Goal: Find specific page/section: Find specific page/section

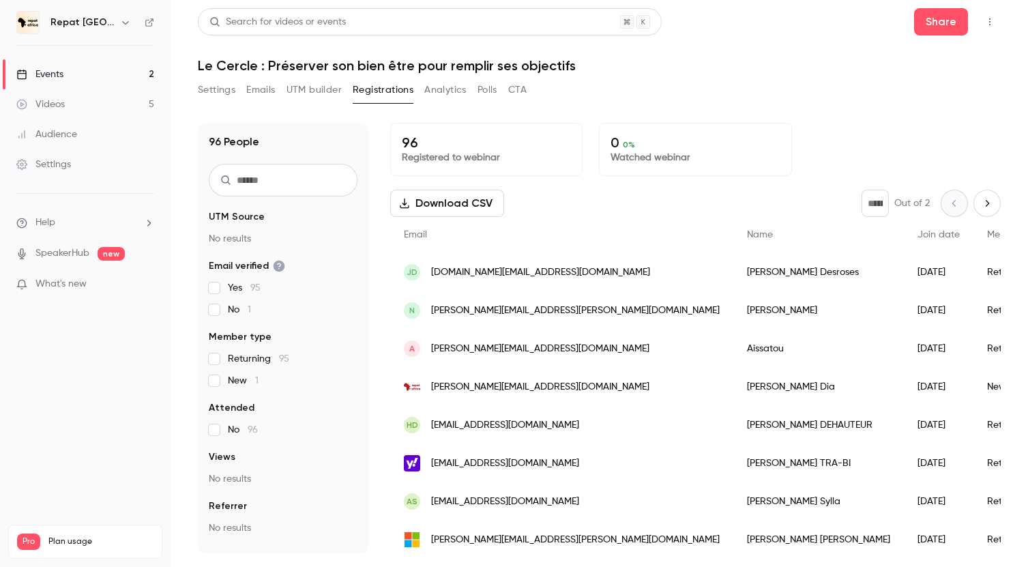
click at [117, 72] on link "Events 2" at bounding box center [85, 74] width 171 height 30
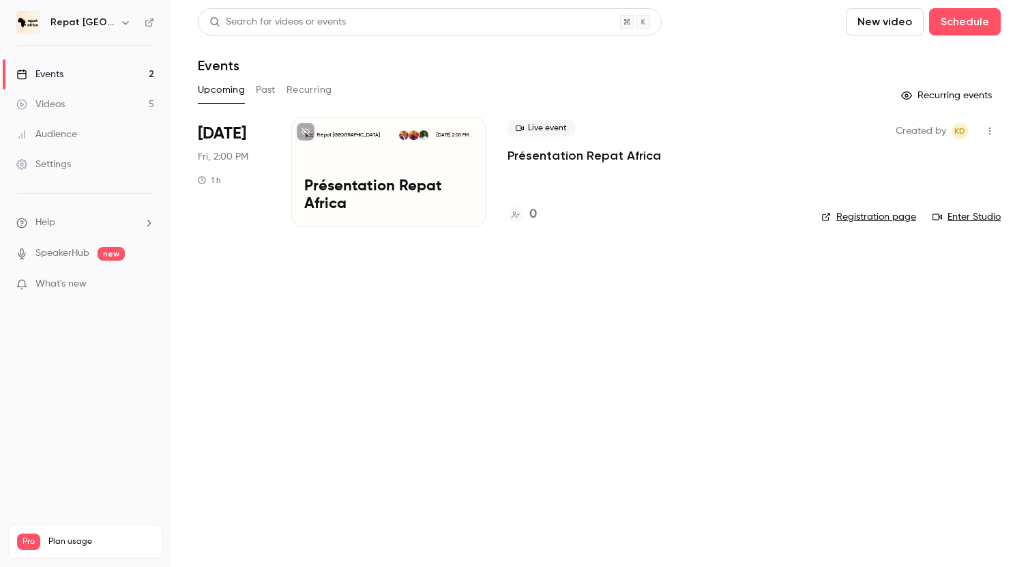
click at [111, 100] on link "Videos 5" at bounding box center [85, 104] width 171 height 30
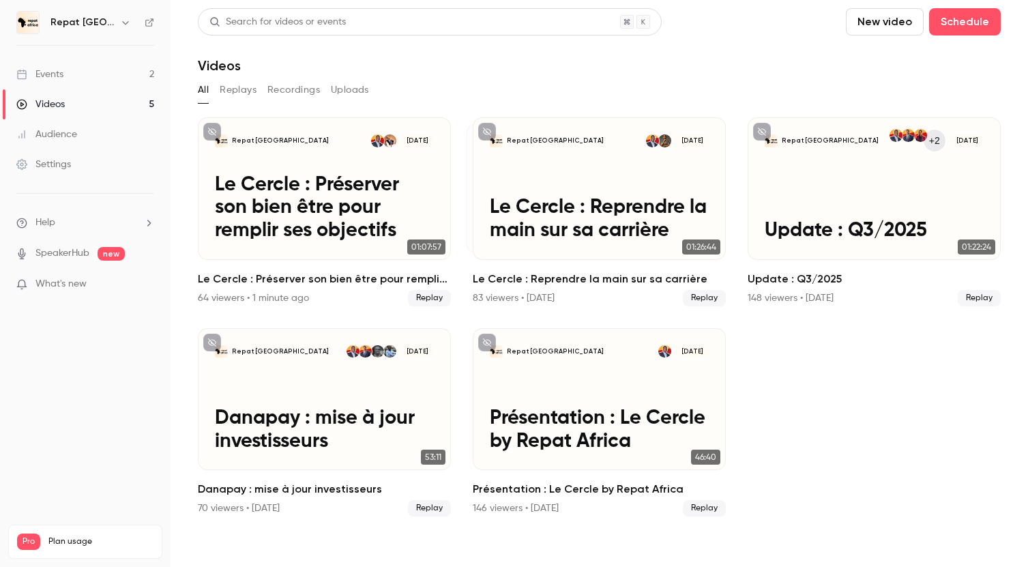
click at [110, 74] on link "Events 2" at bounding box center [85, 74] width 171 height 30
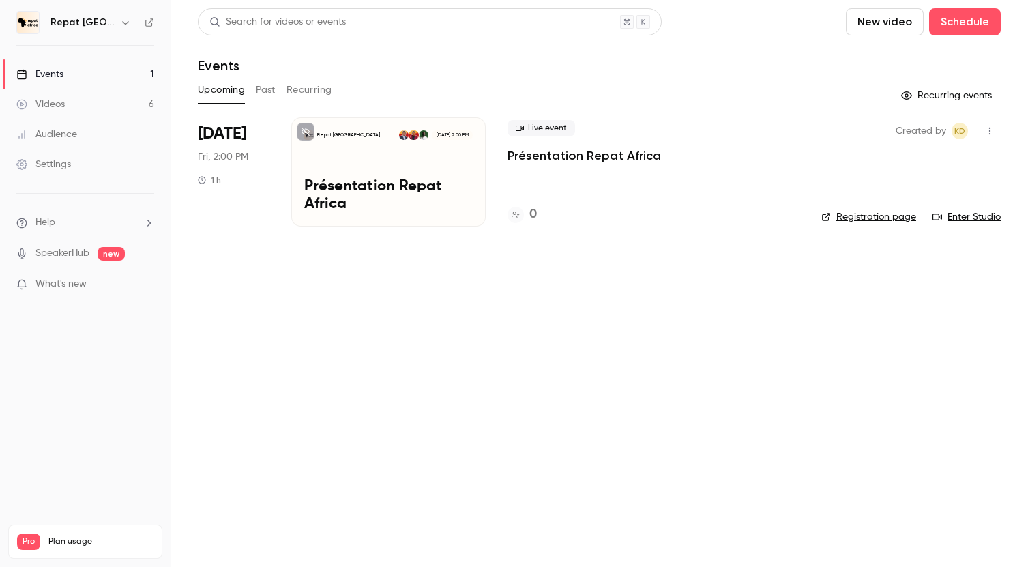
click at [68, 92] on link "Videos 6" at bounding box center [85, 104] width 171 height 30
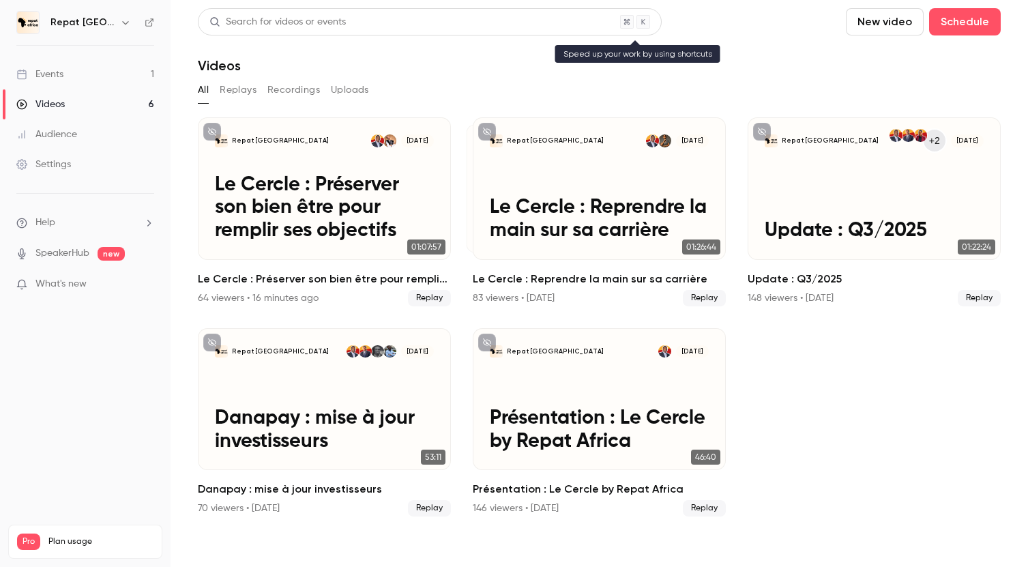
click at [308, 12] on div "Search for videos or events" at bounding box center [430, 21] width 464 height 27
